Goal: Task Accomplishment & Management: Manage account settings

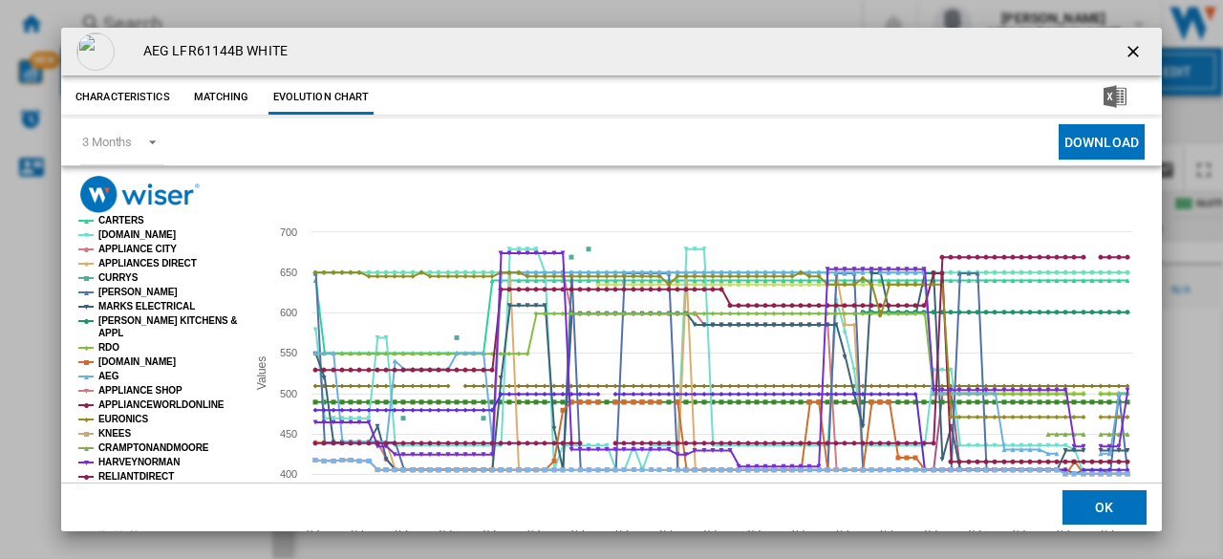
click at [1125, 53] on ng-md-icon "getI18NText('BUTTONS.CLOSE_DIALOG')" at bounding box center [1134, 53] width 23 height 23
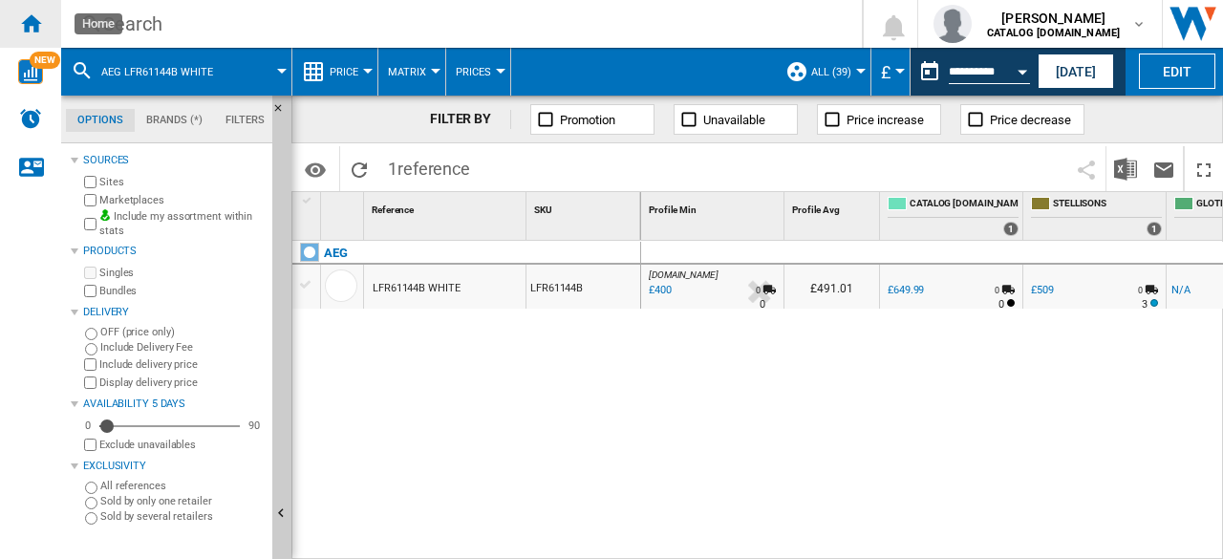
click at [33, 20] on ng-md-icon "Home" at bounding box center [30, 22] width 23 height 23
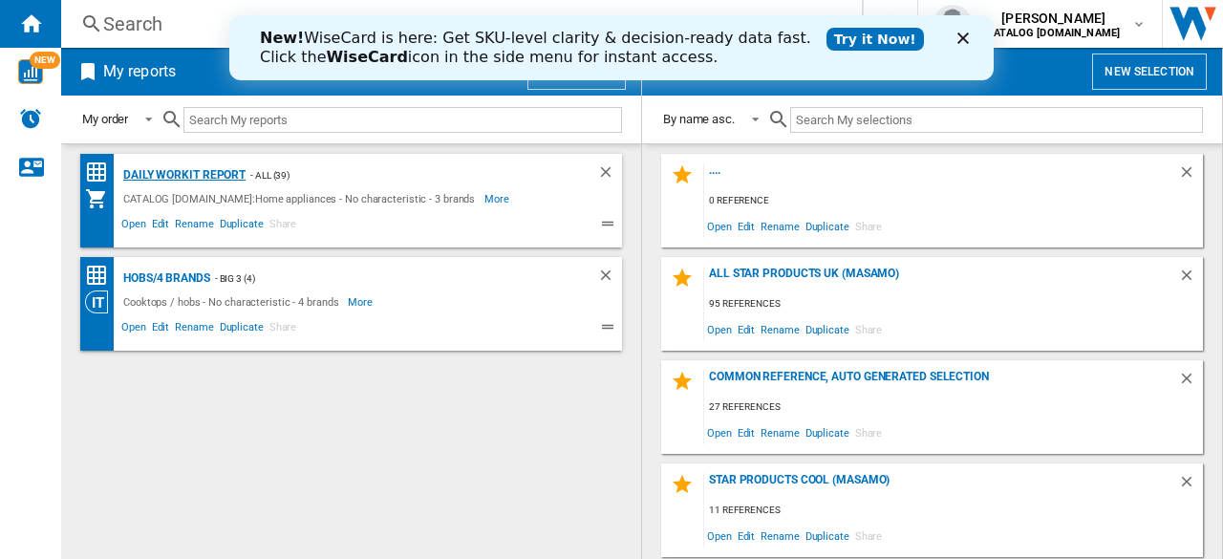
click at [206, 180] on div "Daily WorkIt report" at bounding box center [181, 175] width 127 height 24
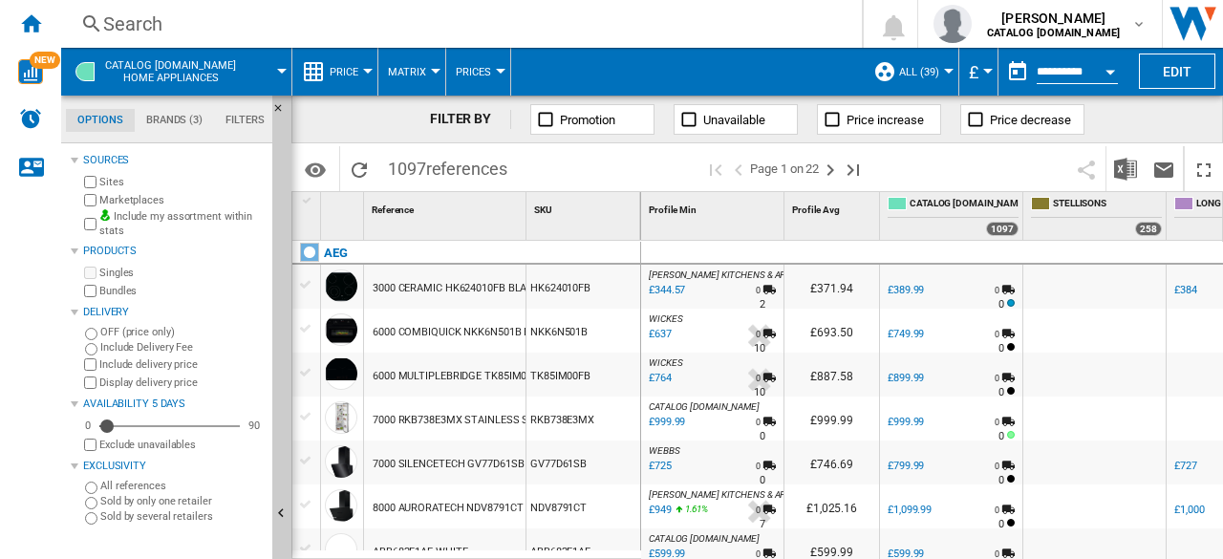
click at [922, 74] on span "ALL (39)" at bounding box center [919, 72] width 40 height 12
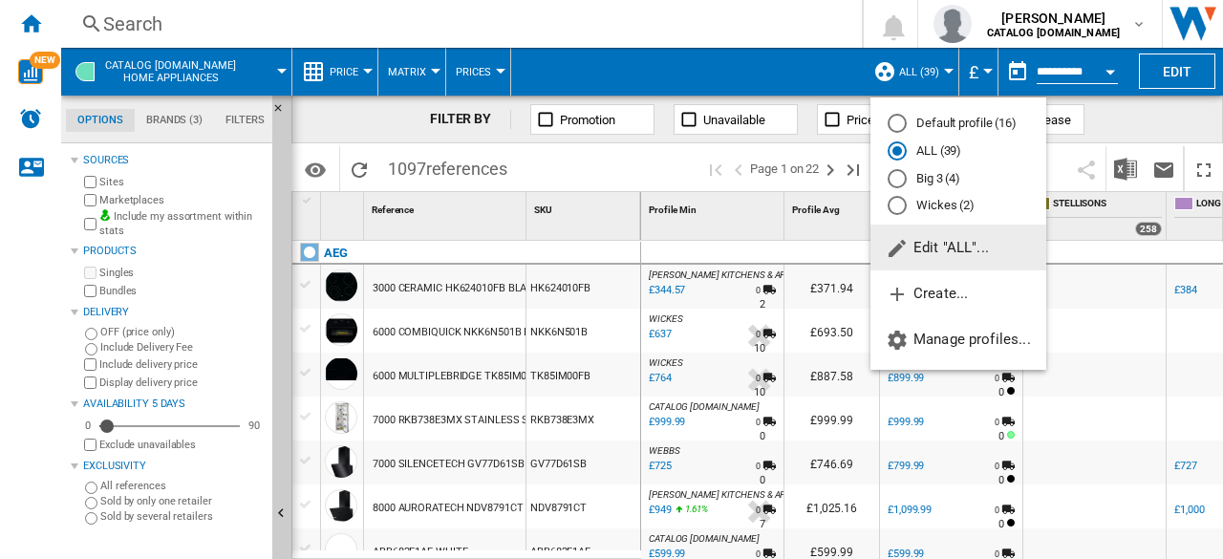
click at [917, 238] on button "Edit "ALL"..." at bounding box center [958, 247] width 176 height 46
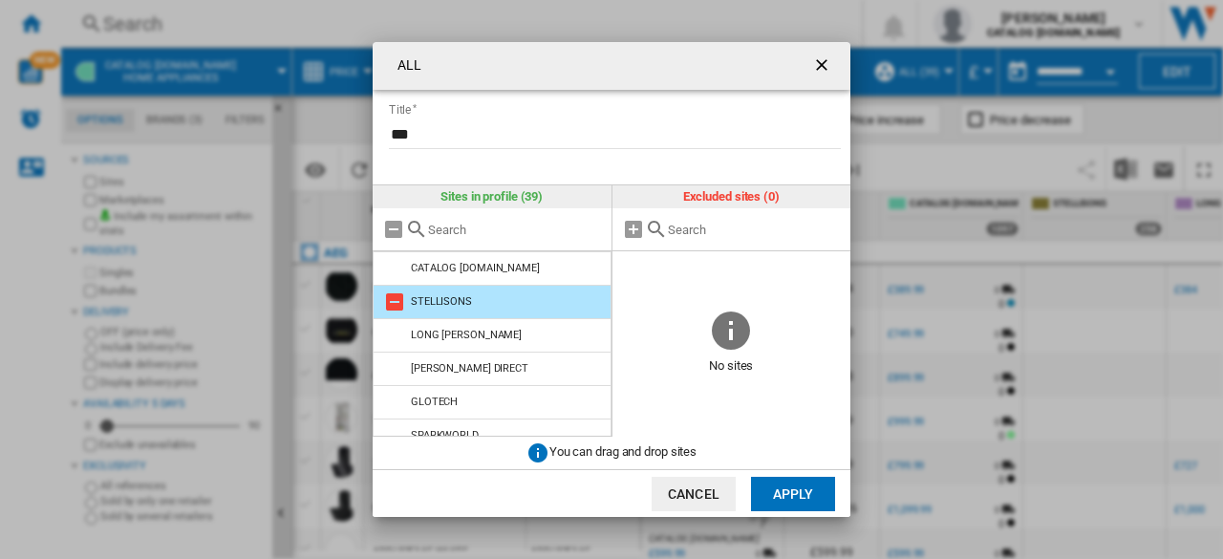
click at [388, 297] on md-icon at bounding box center [394, 301] width 23 height 23
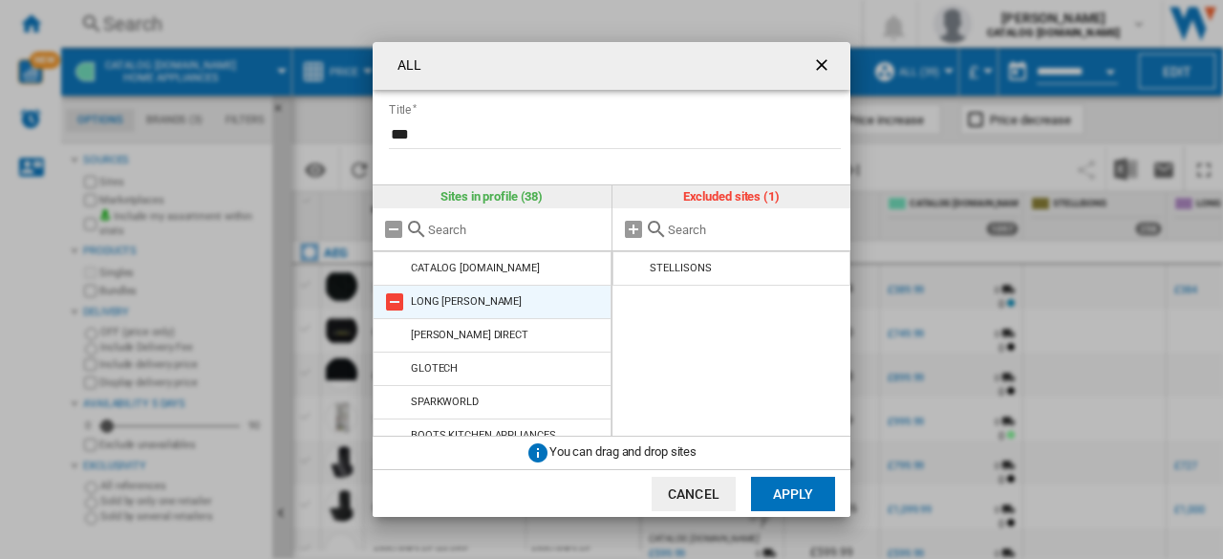
click at [389, 303] on md-icon at bounding box center [394, 301] width 23 height 23
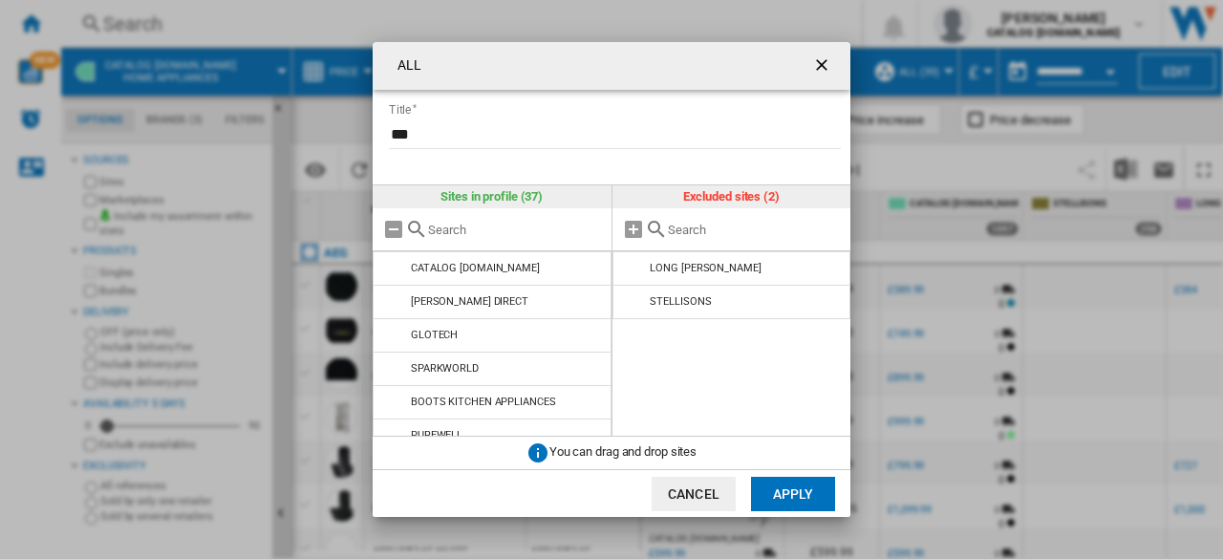
click at [389, 303] on md-icon at bounding box center [394, 301] width 23 height 23
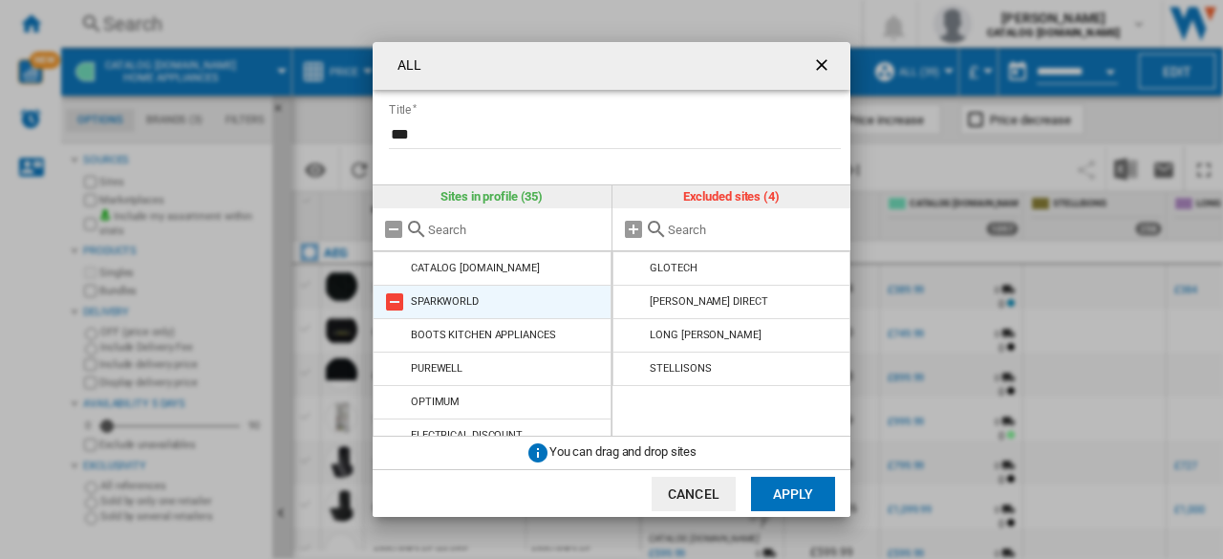
click at [390, 303] on md-icon at bounding box center [394, 301] width 23 height 23
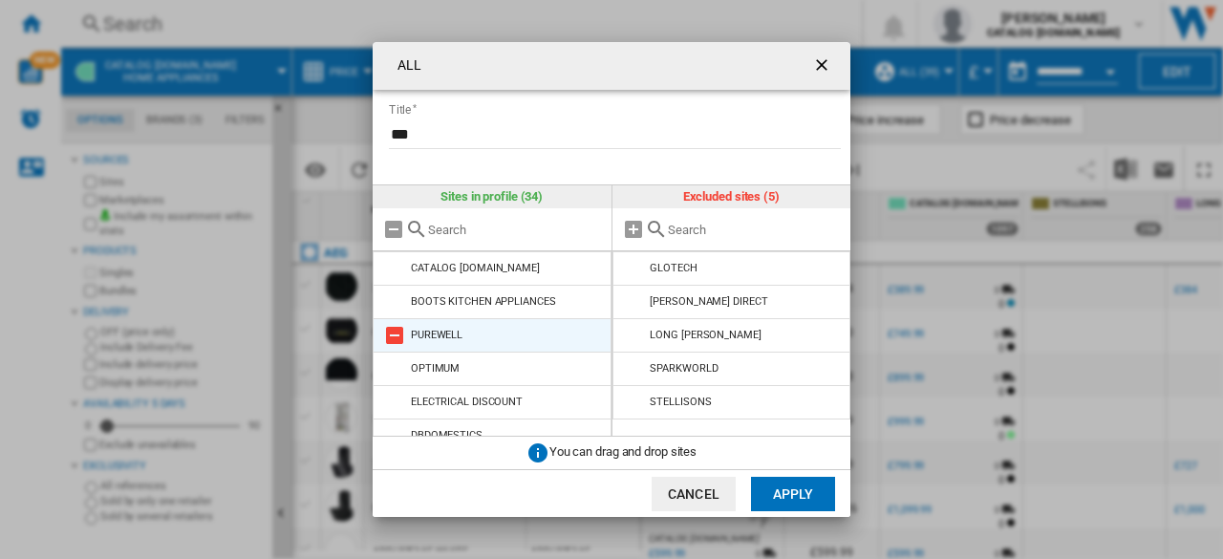
click at [398, 337] on md-icon at bounding box center [394, 335] width 23 height 23
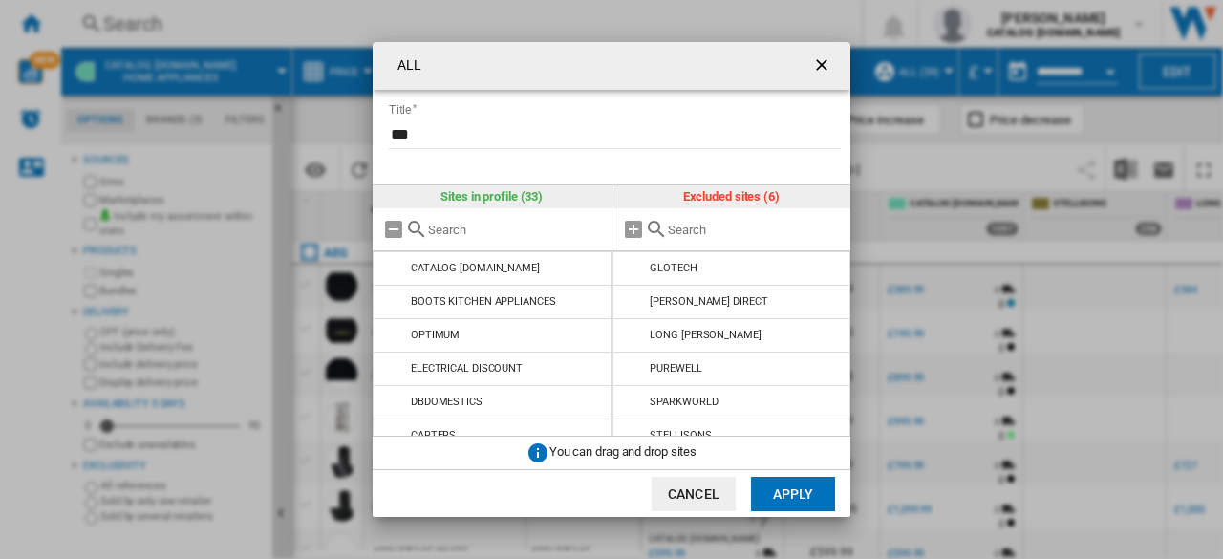
click at [398, 337] on md-icon at bounding box center [394, 335] width 23 height 23
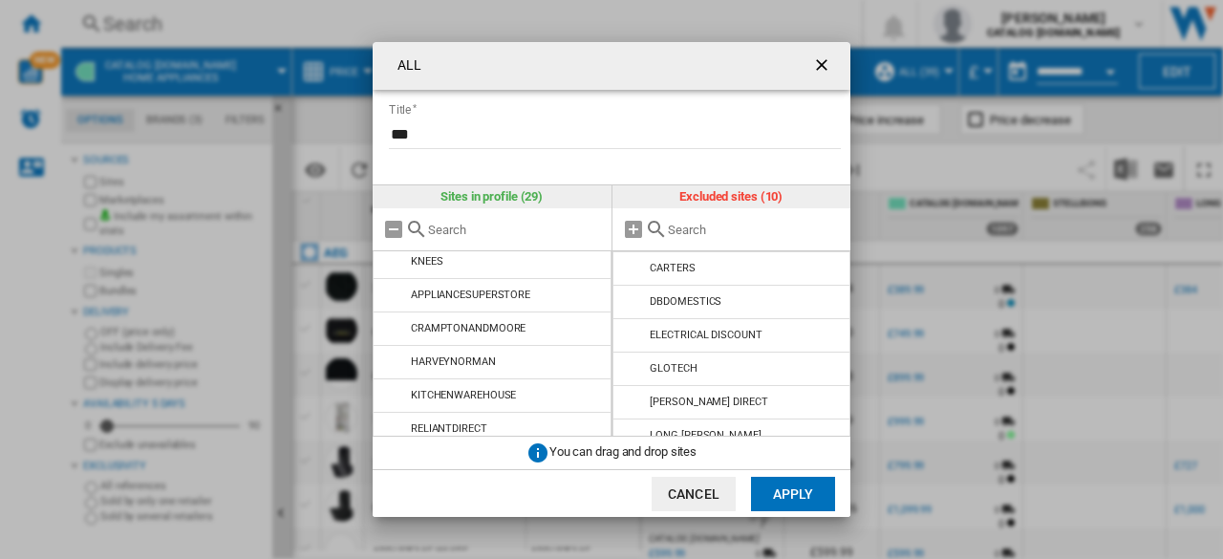
scroll to position [785, 0]
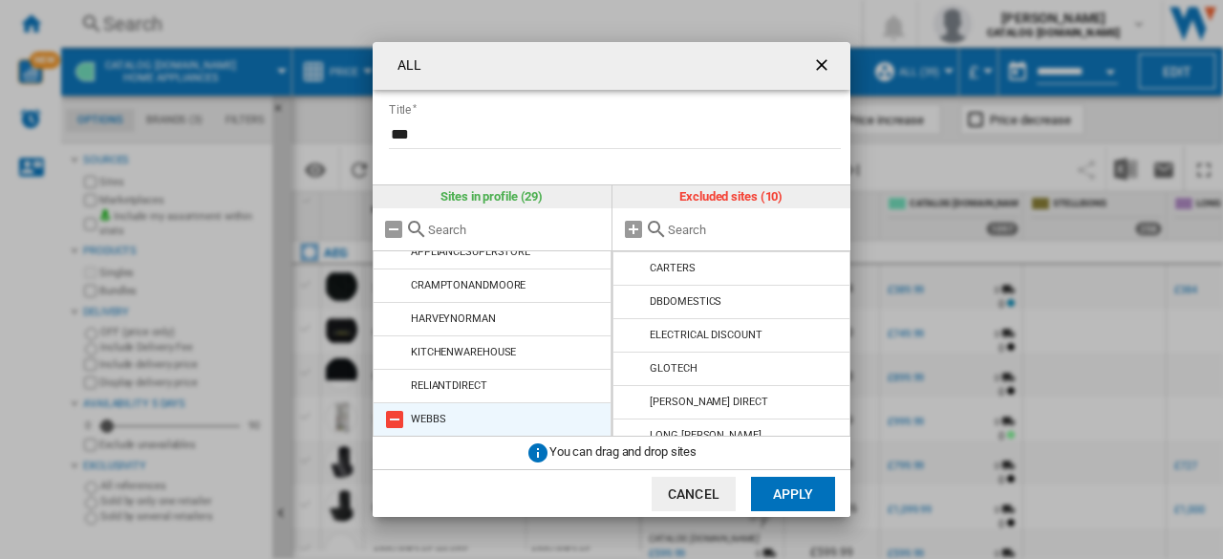
click at [395, 421] on md-icon at bounding box center [394, 419] width 23 height 23
click at [394, 413] on md-icon at bounding box center [394, 418] width 23 height 23
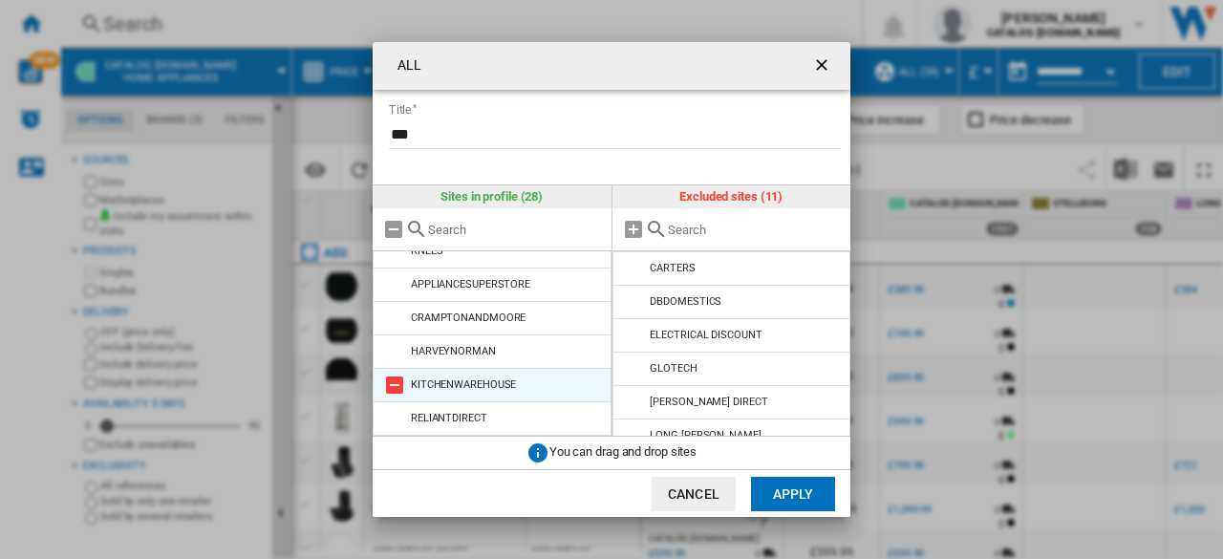
scroll to position [718, 0]
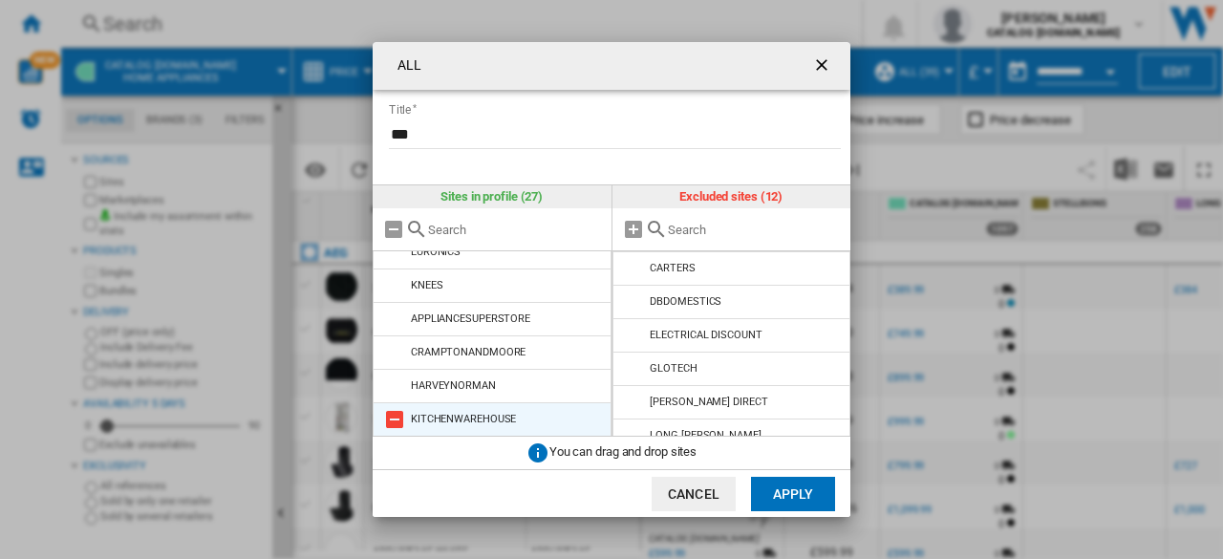
click at [395, 412] on md-icon at bounding box center [394, 419] width 23 height 23
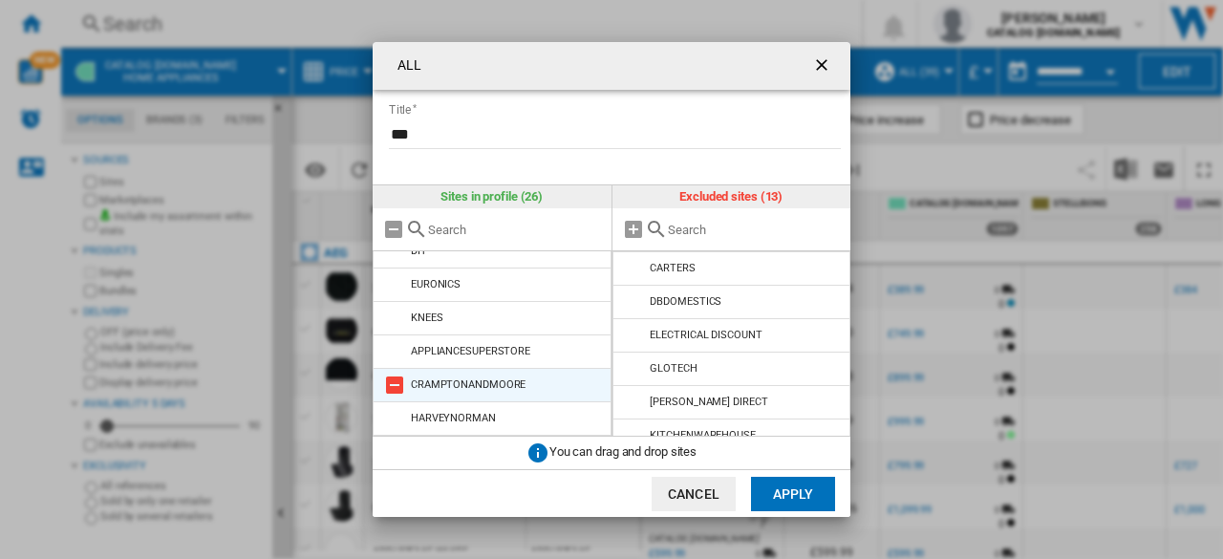
click at [398, 383] on md-icon at bounding box center [394, 384] width 23 height 23
click at [395, 379] on md-icon at bounding box center [394, 385] width 23 height 23
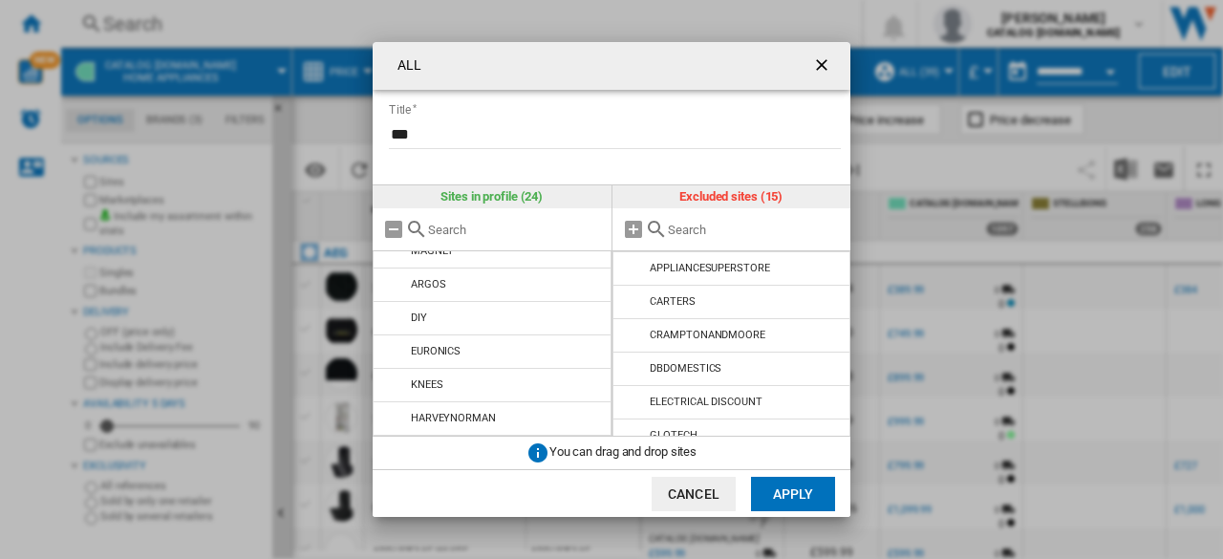
click at [395, 379] on md-icon at bounding box center [394, 384] width 23 height 23
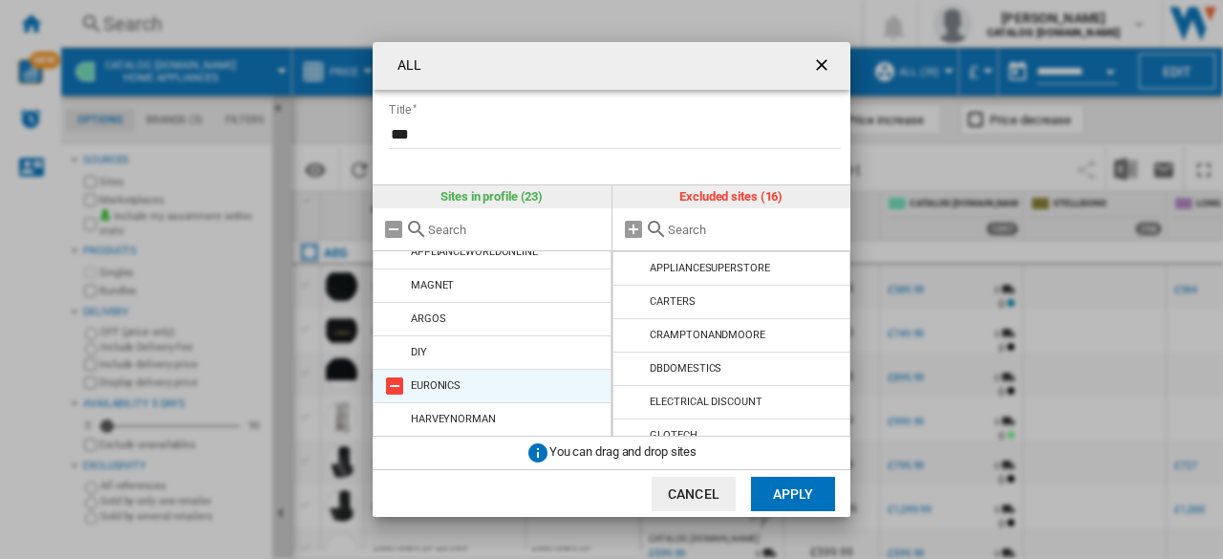
click at [395, 377] on md-icon at bounding box center [394, 385] width 23 height 23
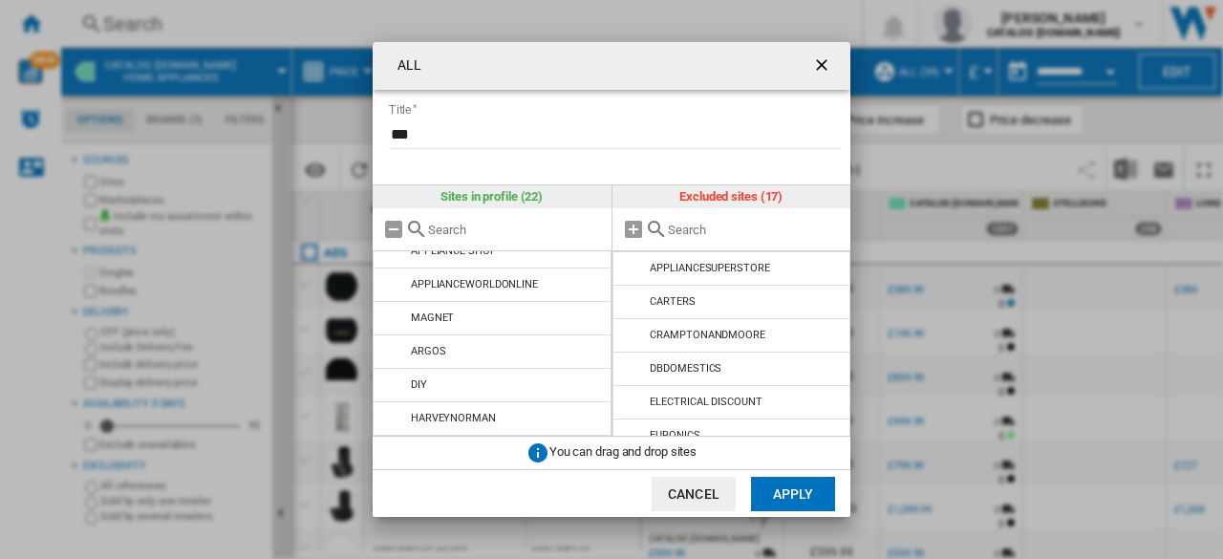
click at [395, 377] on md-icon at bounding box center [394, 384] width 23 height 23
click at [395, 377] on md-icon at bounding box center [394, 385] width 23 height 23
click at [395, 377] on md-icon at bounding box center [394, 384] width 23 height 23
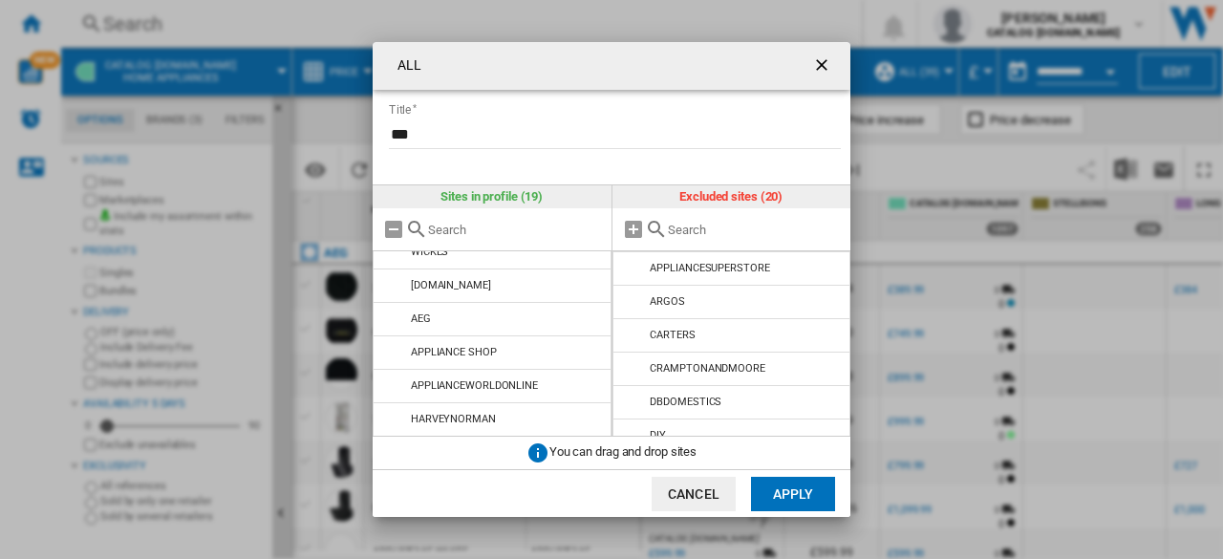
click at [395, 377] on md-icon at bounding box center [394, 385] width 23 height 23
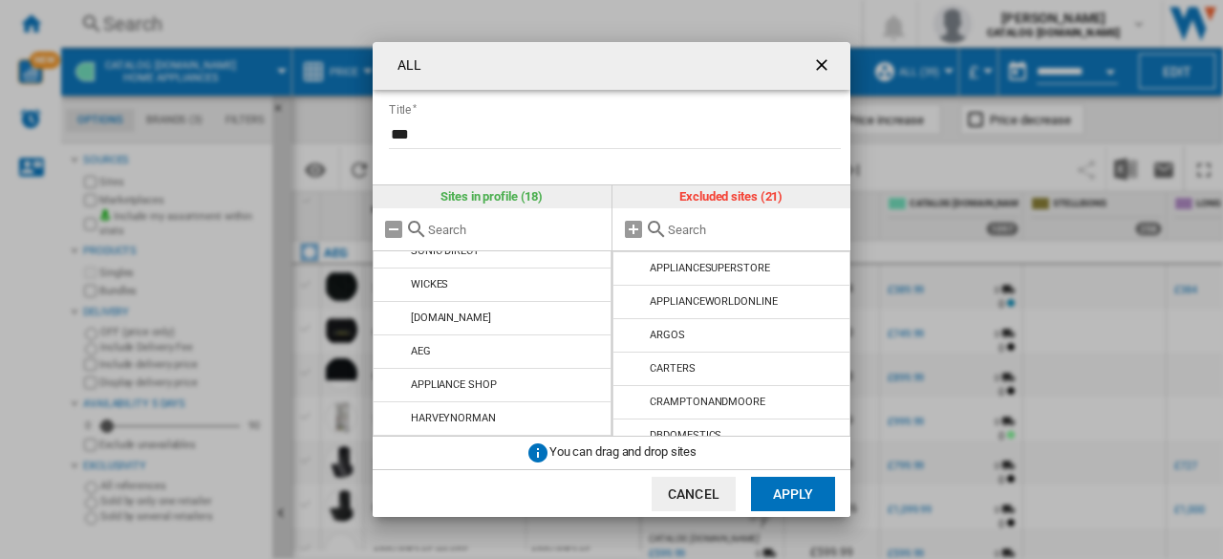
click at [395, 377] on md-icon at bounding box center [394, 384] width 23 height 23
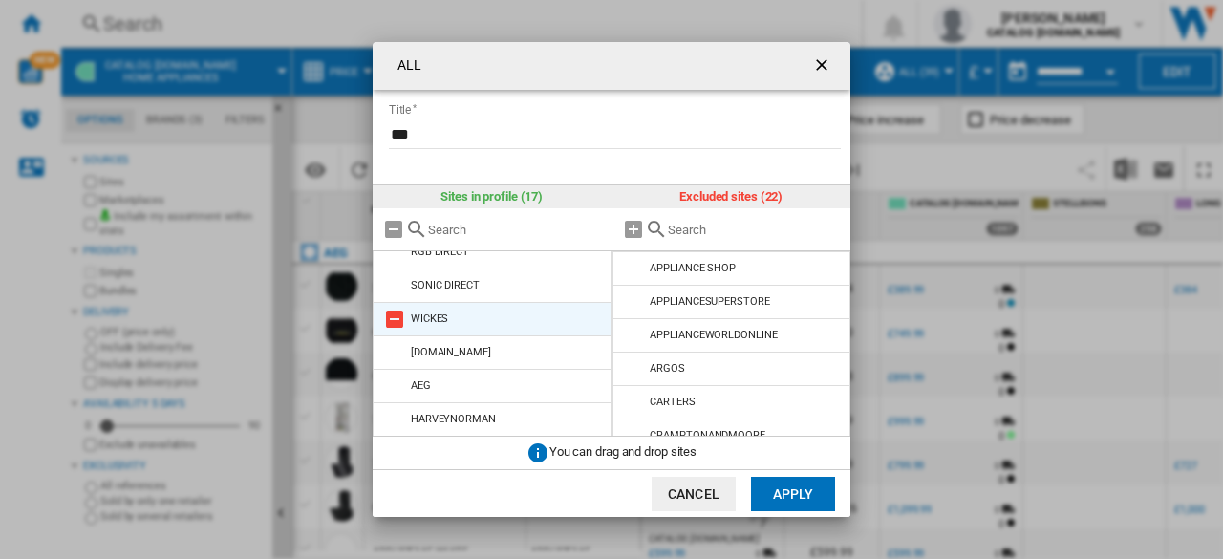
click at [395, 322] on md-icon at bounding box center [394, 319] width 23 height 23
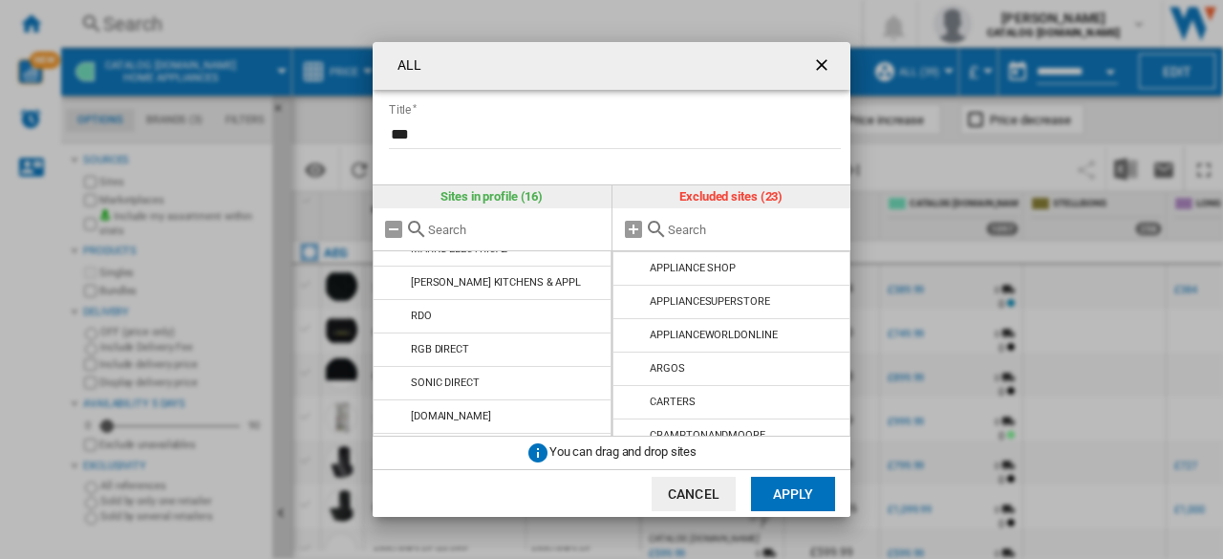
scroll to position [279, 0]
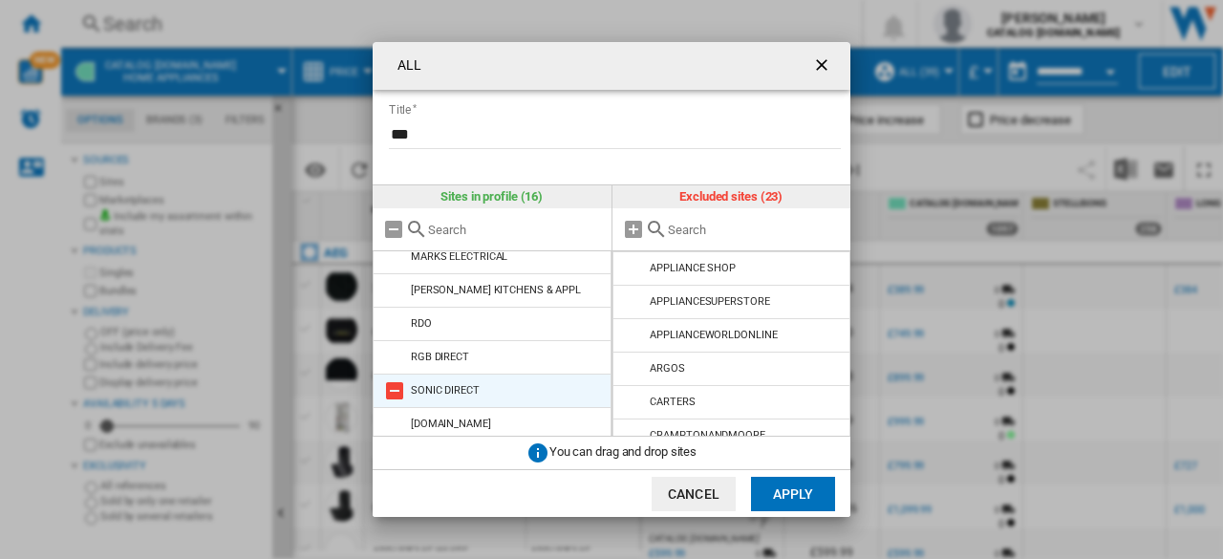
click at [393, 384] on md-icon at bounding box center [394, 390] width 23 height 23
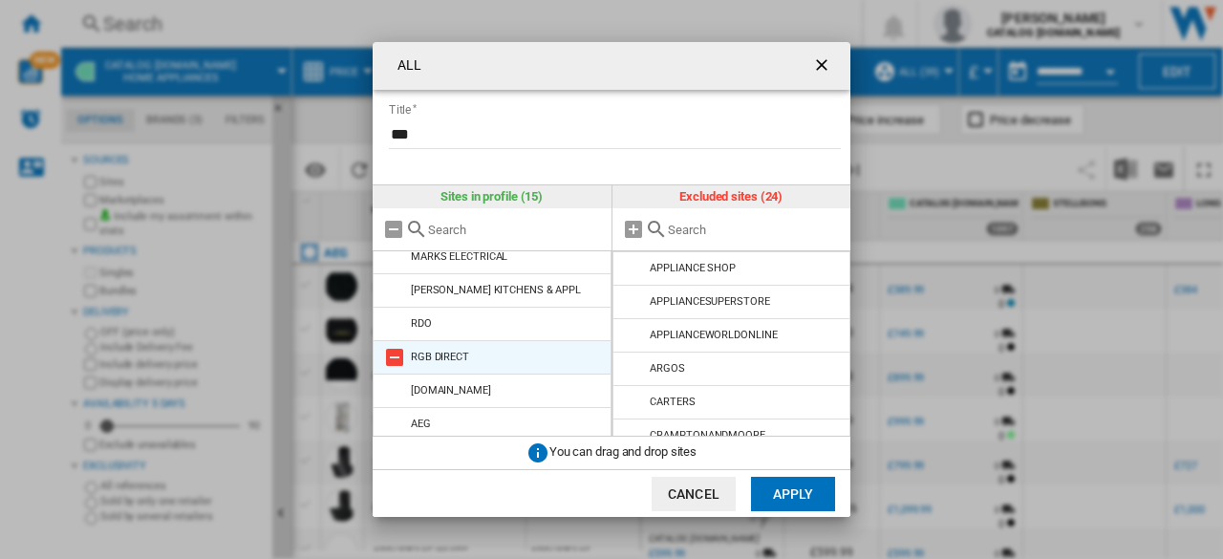
click at [394, 358] on md-icon at bounding box center [394, 357] width 23 height 23
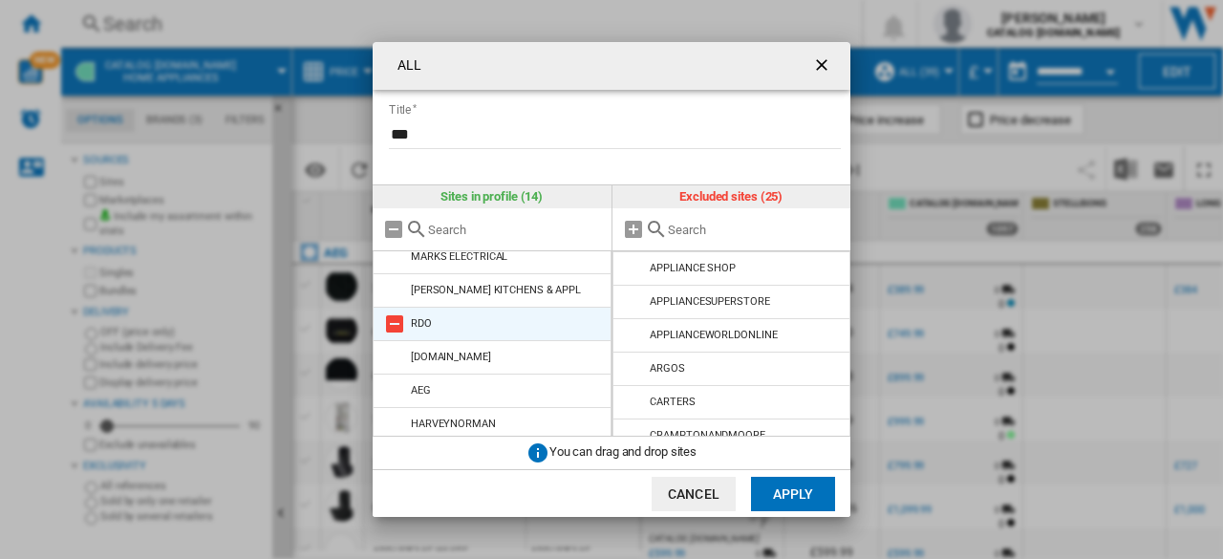
click at [398, 326] on md-icon at bounding box center [394, 323] width 23 height 23
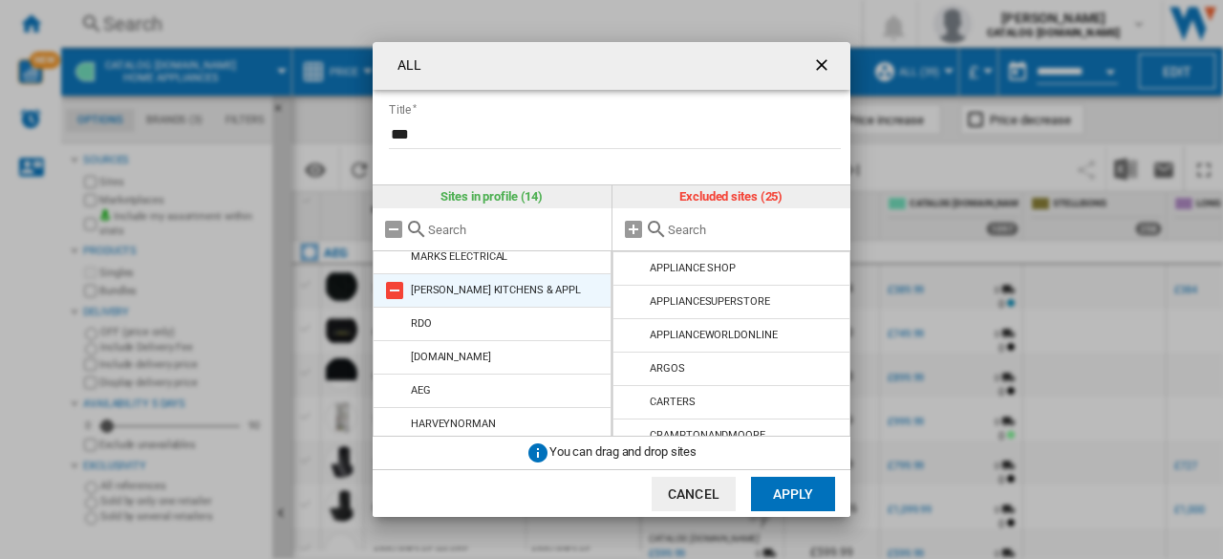
scroll to position [250, 0]
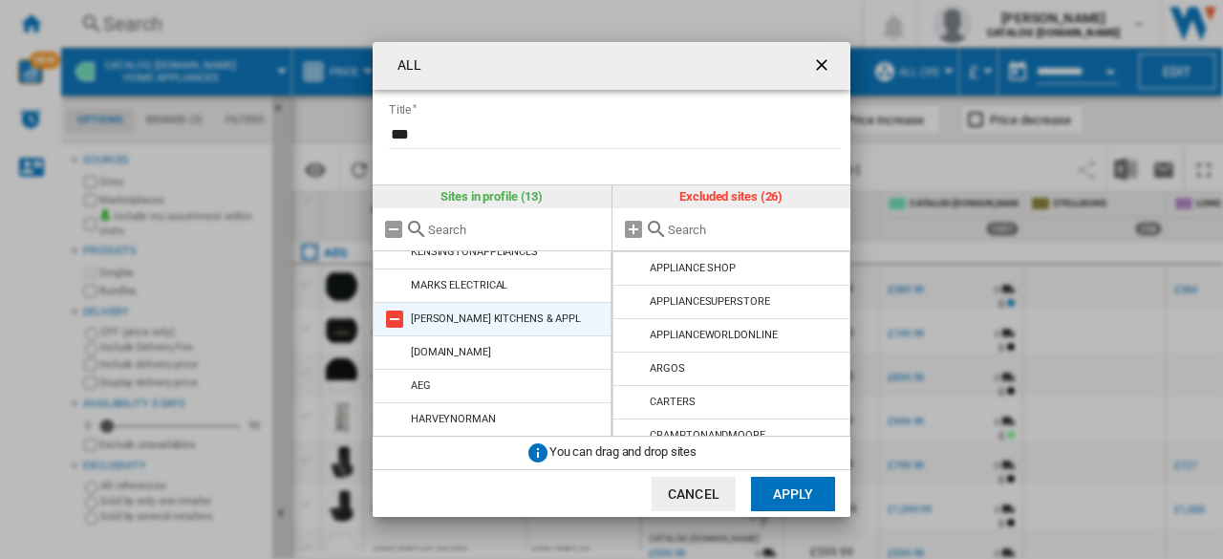
click at [394, 318] on md-icon at bounding box center [394, 319] width 23 height 23
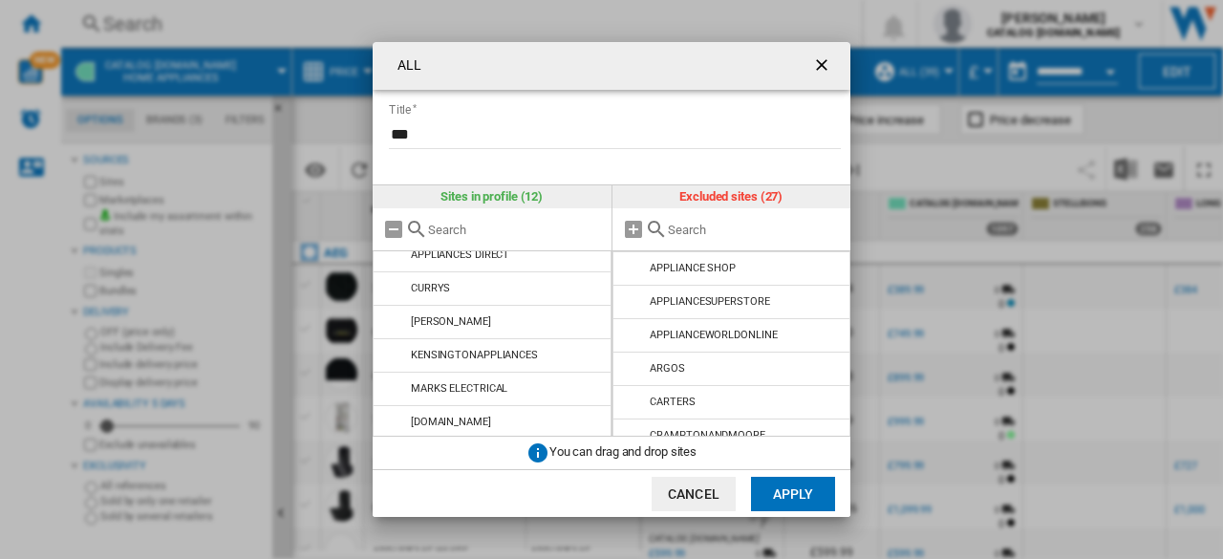
scroll to position [120, 0]
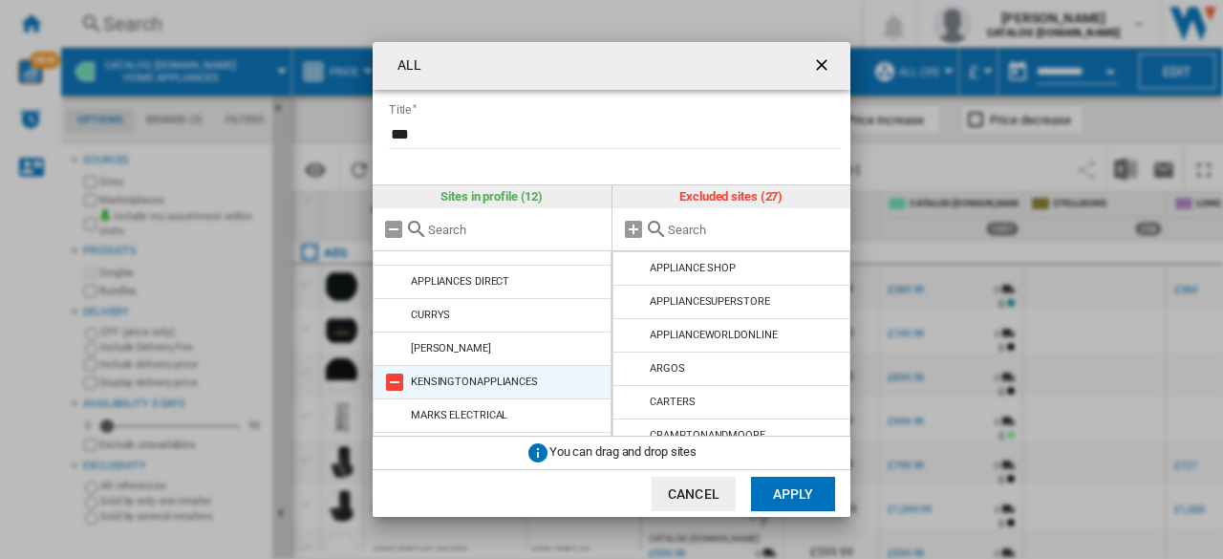
click at [393, 381] on md-icon at bounding box center [394, 382] width 23 height 23
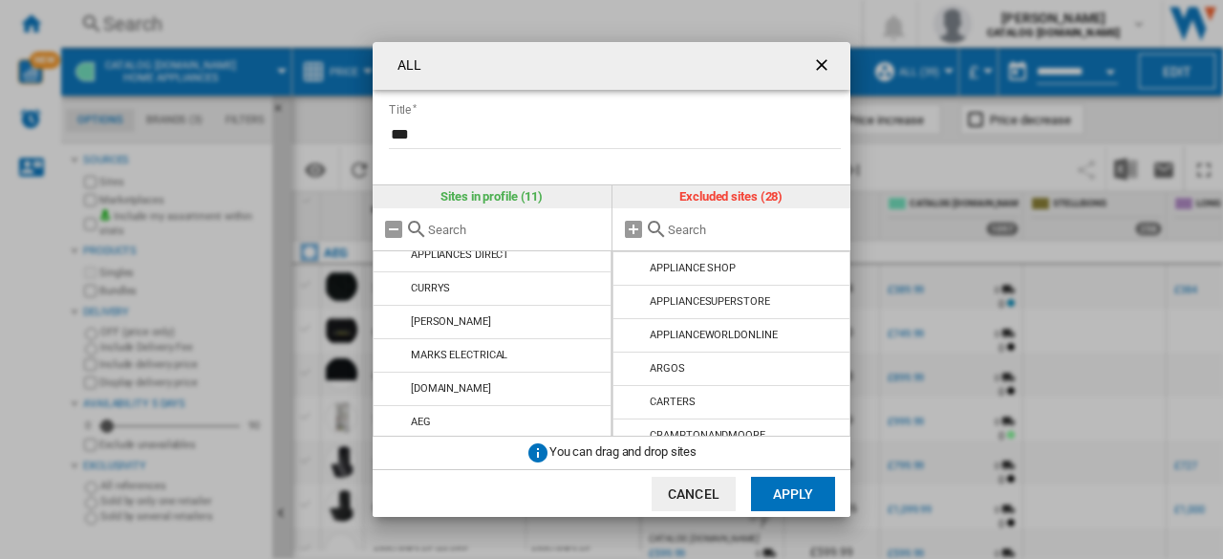
scroll to position [183, 0]
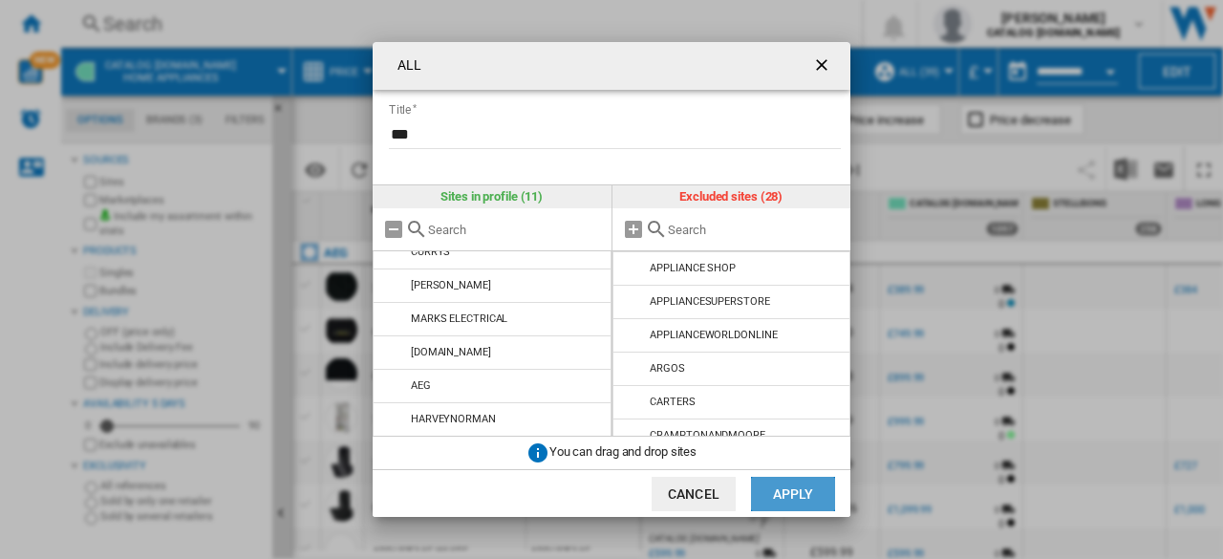
click at [807, 496] on button "Apply" at bounding box center [793, 494] width 84 height 34
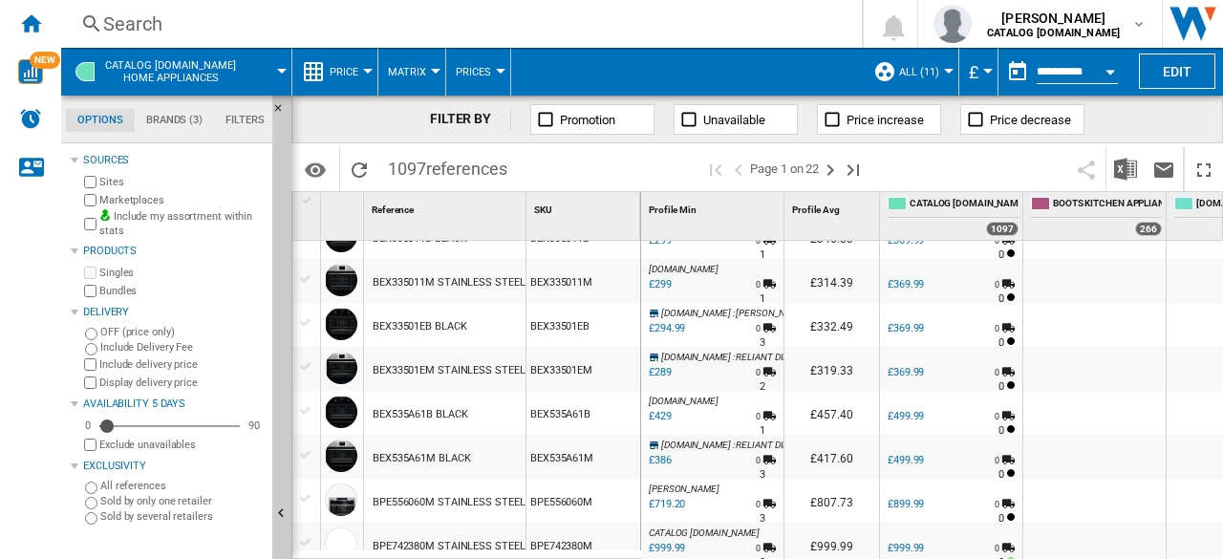
scroll to position [0, 0]
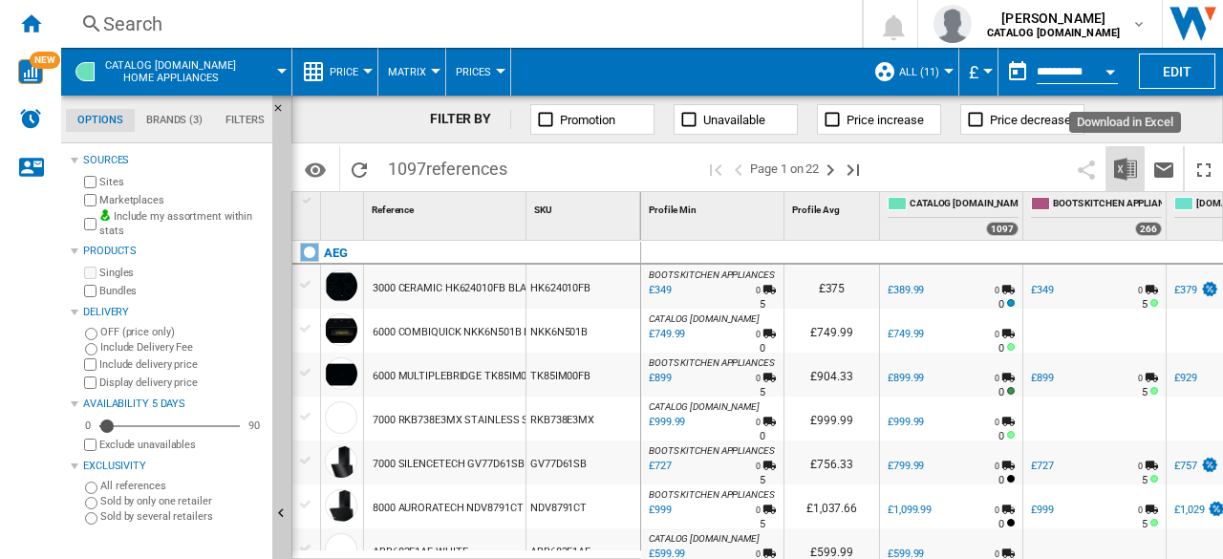
click at [1132, 177] on img "Download in Excel" at bounding box center [1125, 169] width 23 height 23
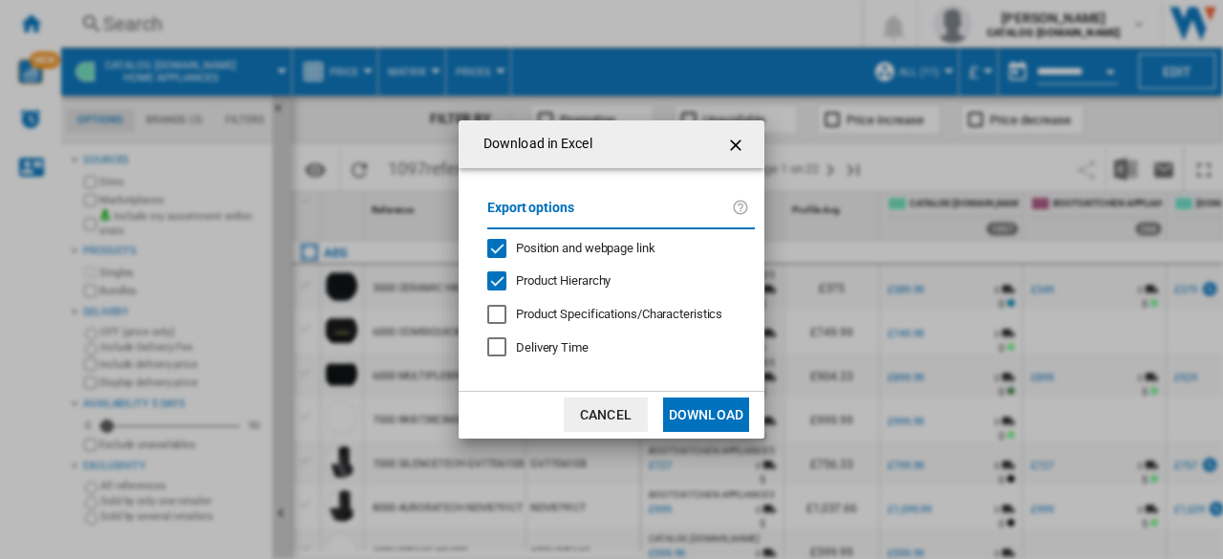
click at [688, 422] on button "Download" at bounding box center [706, 414] width 86 height 34
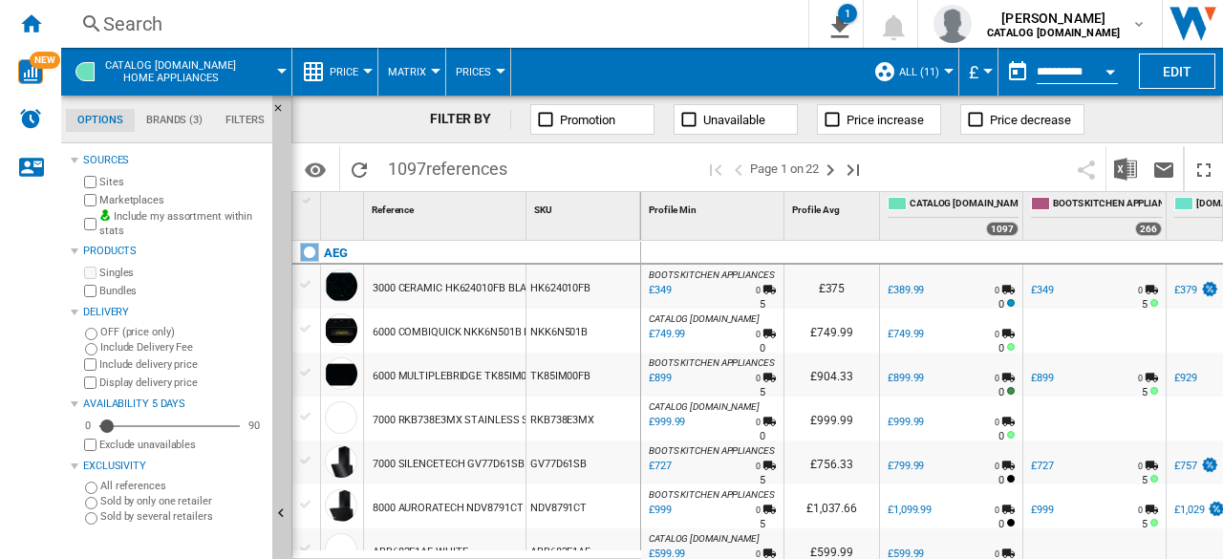
click at [204, 16] on div "Search" at bounding box center [430, 24] width 655 height 27
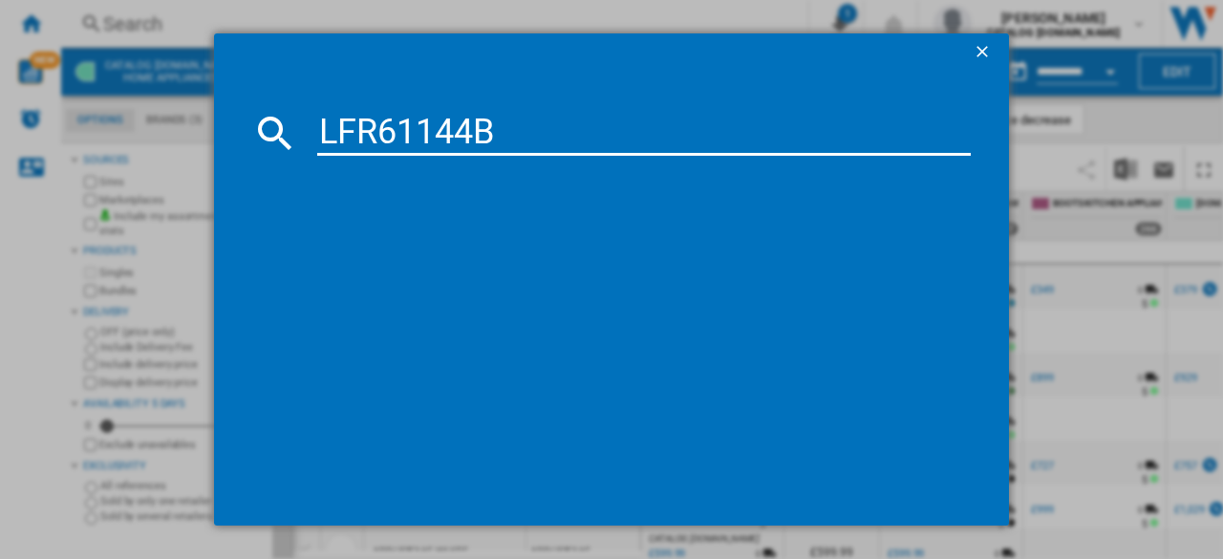
type input "LFR61144B"
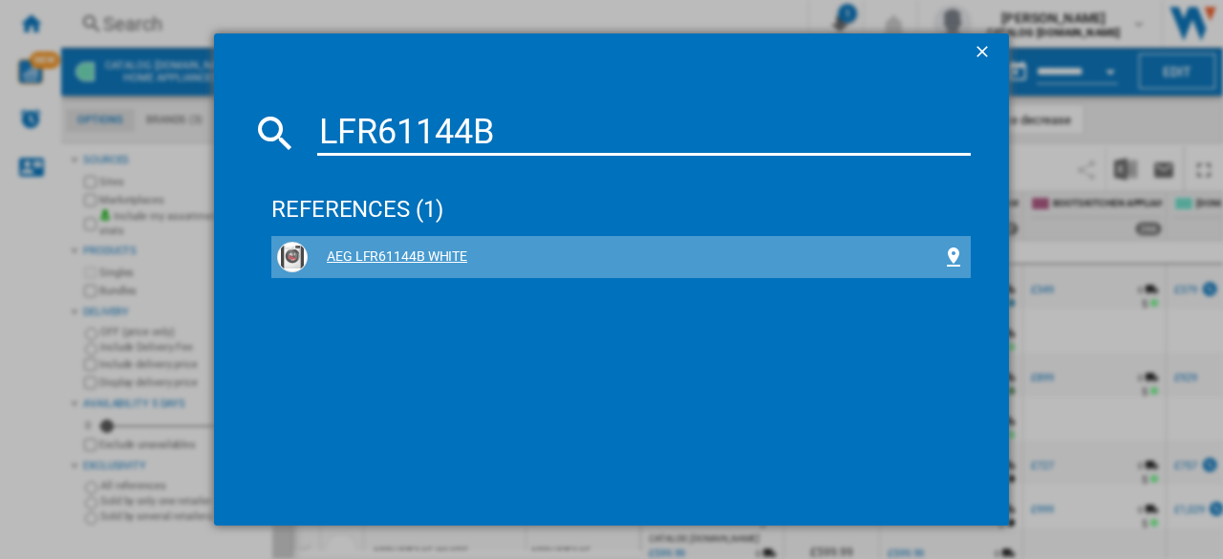
click at [422, 257] on div "AEG LFR61144B WHITE" at bounding box center [625, 256] width 634 height 19
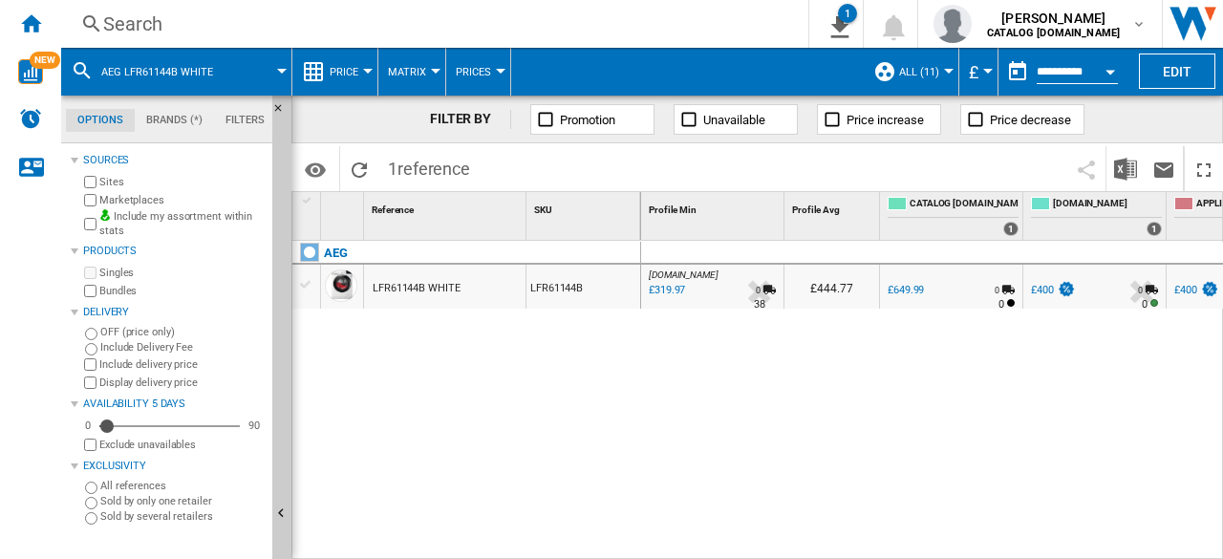
click at [662, 294] on div "£319.97" at bounding box center [665, 290] width 39 height 19
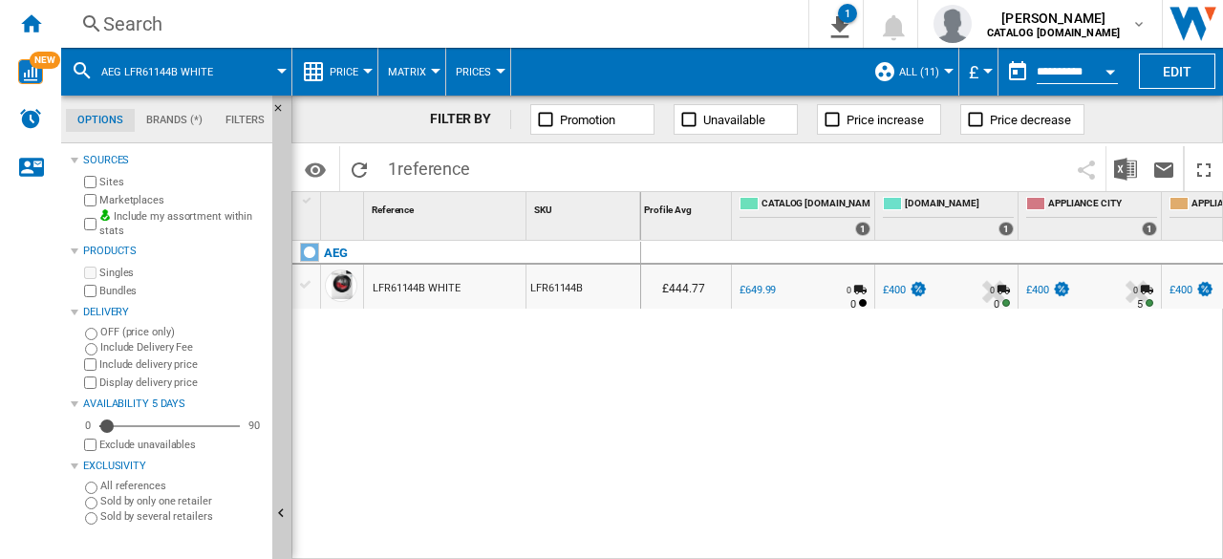
scroll to position [0, 1089]
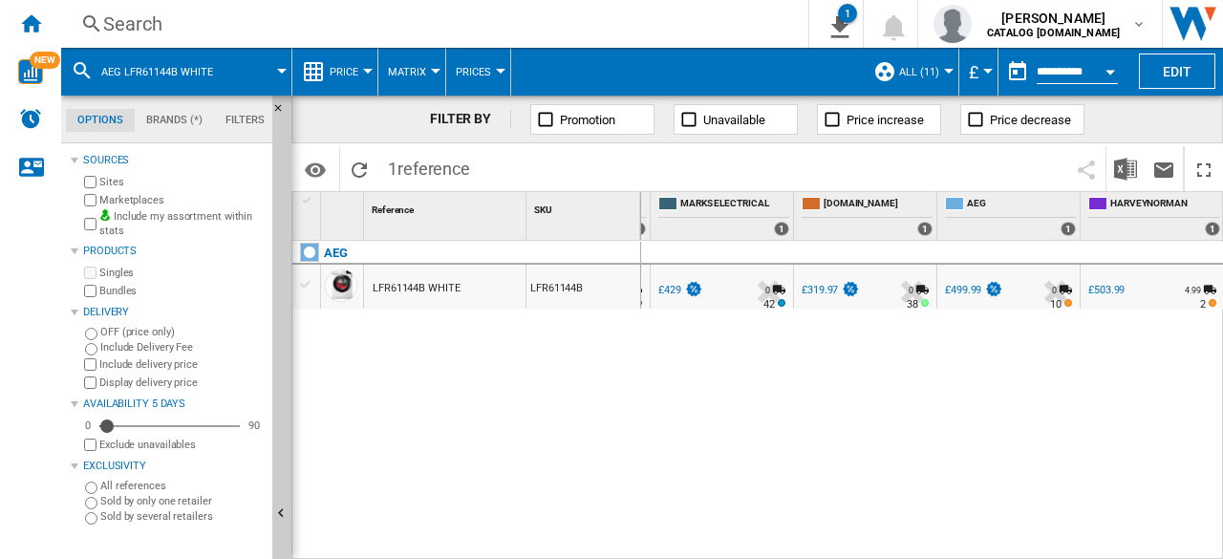
click at [199, 33] on div "Search" at bounding box center [430, 24] width 655 height 27
